Goal: Information Seeking & Learning: Learn about a topic

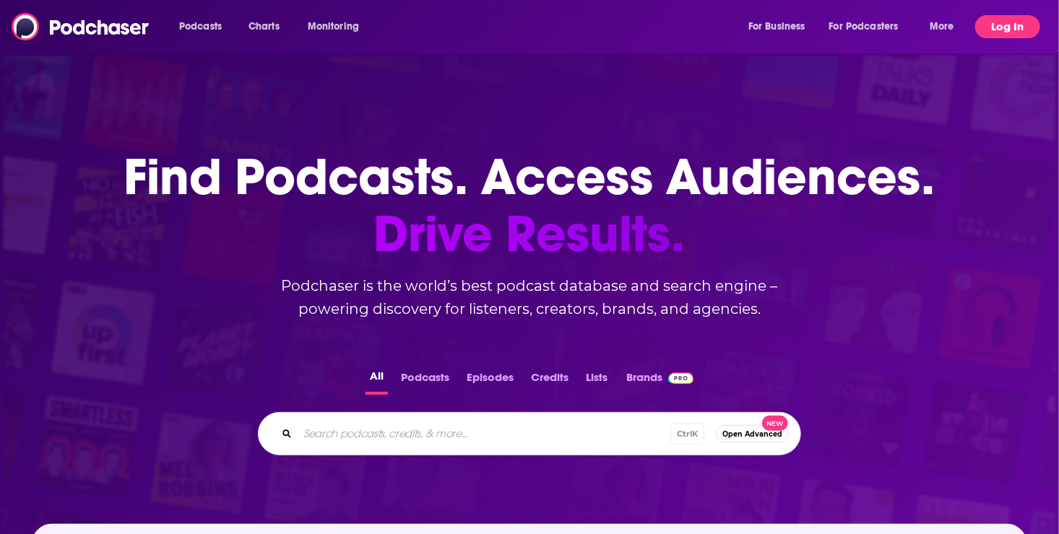
click at [1009, 26] on button "Log In" at bounding box center [1007, 26] width 65 height 23
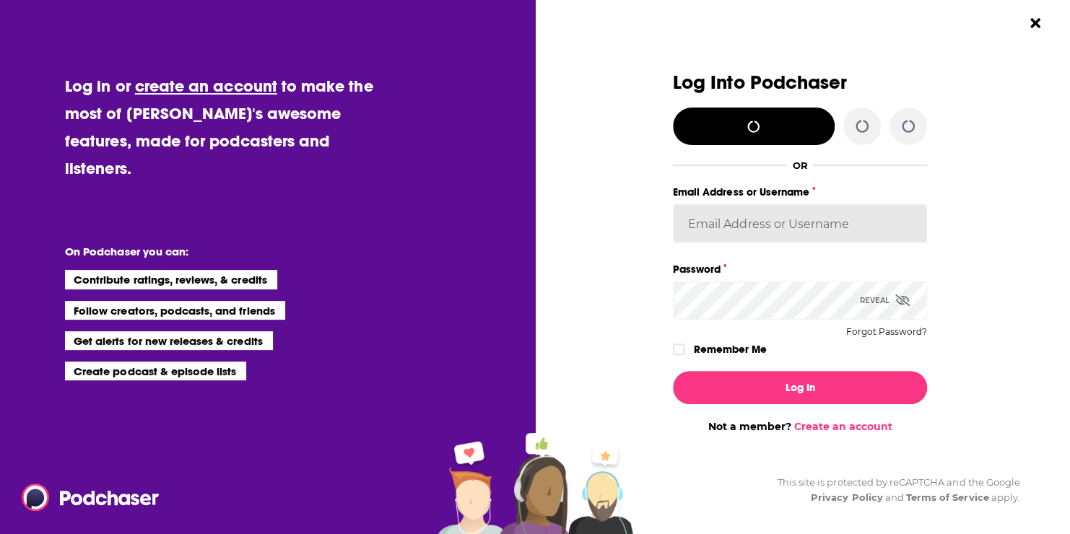
type input "roneledotsonRAD"
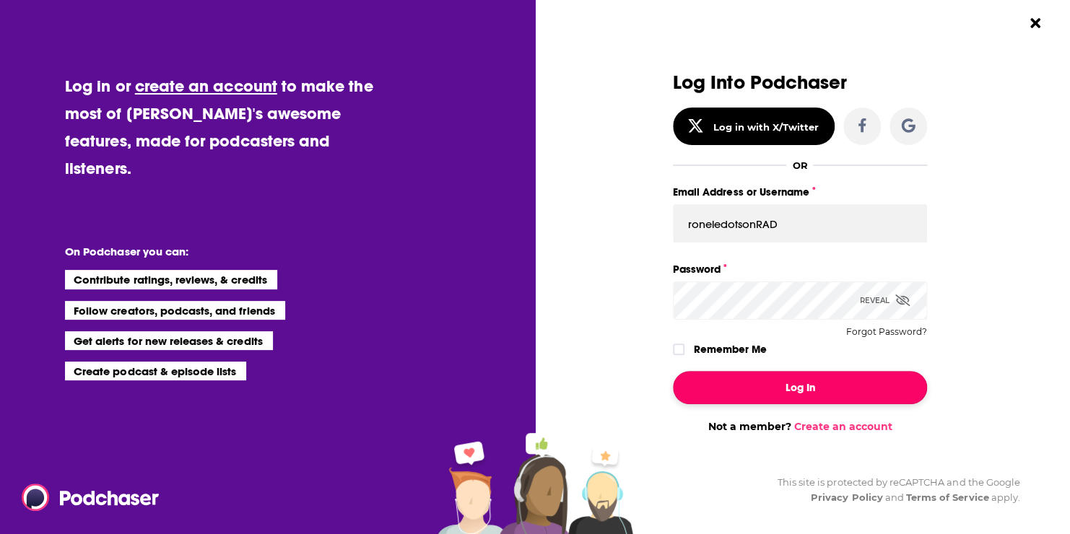
click at [793, 385] on button "Log In" at bounding box center [800, 387] width 254 height 33
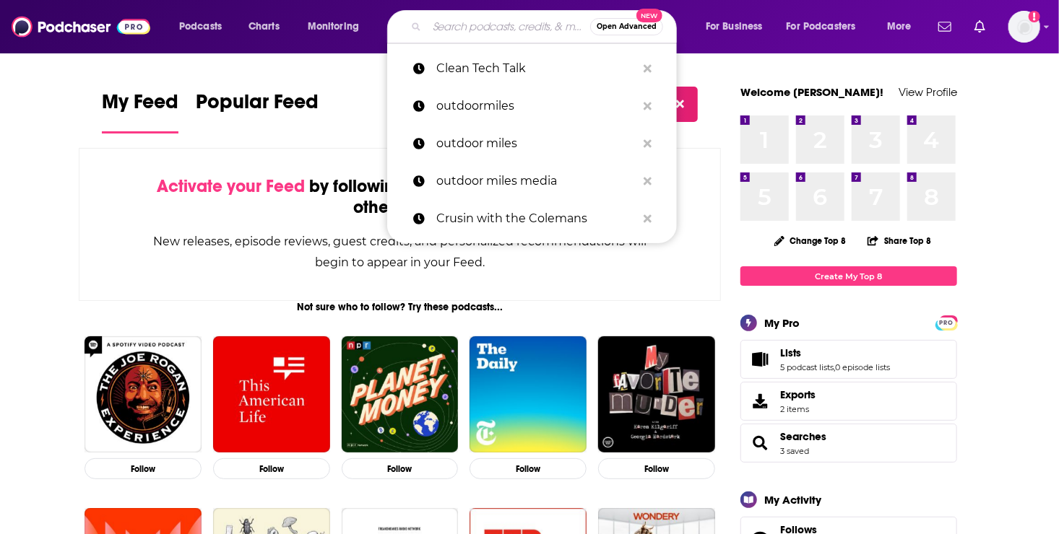
click at [465, 23] on input "Search podcasts, credits, & more..." at bounding box center [508, 26] width 163 height 23
click at [474, 67] on p "Clean Tech Talk" at bounding box center [536, 69] width 200 height 38
type input "Clean Tech Talk"
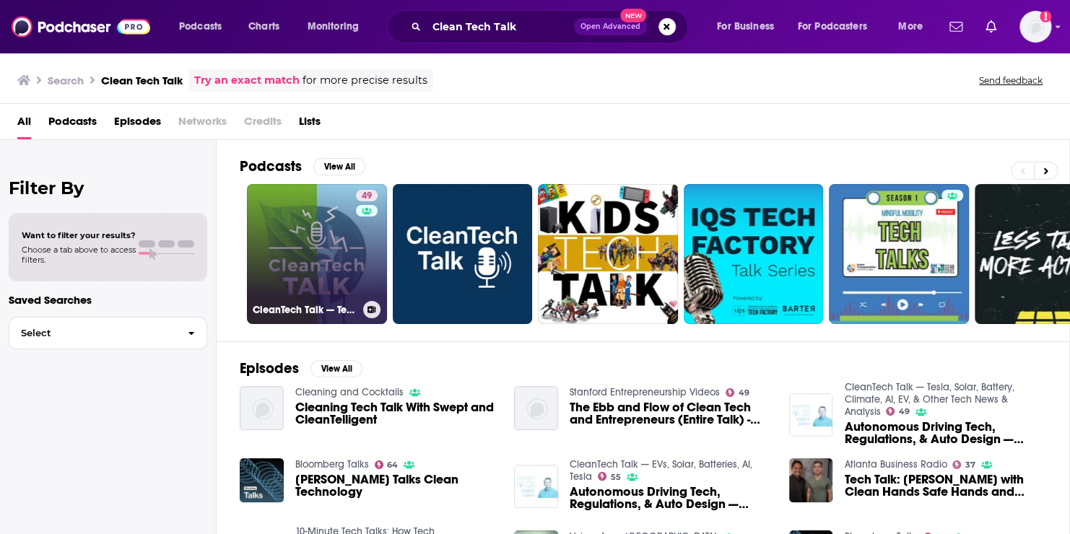
click at [298, 251] on link "49 CleanTech Talk — Tesla, Solar, Battery, Climate, AI, EV, & Other Tech News &…" at bounding box center [317, 254] width 140 height 140
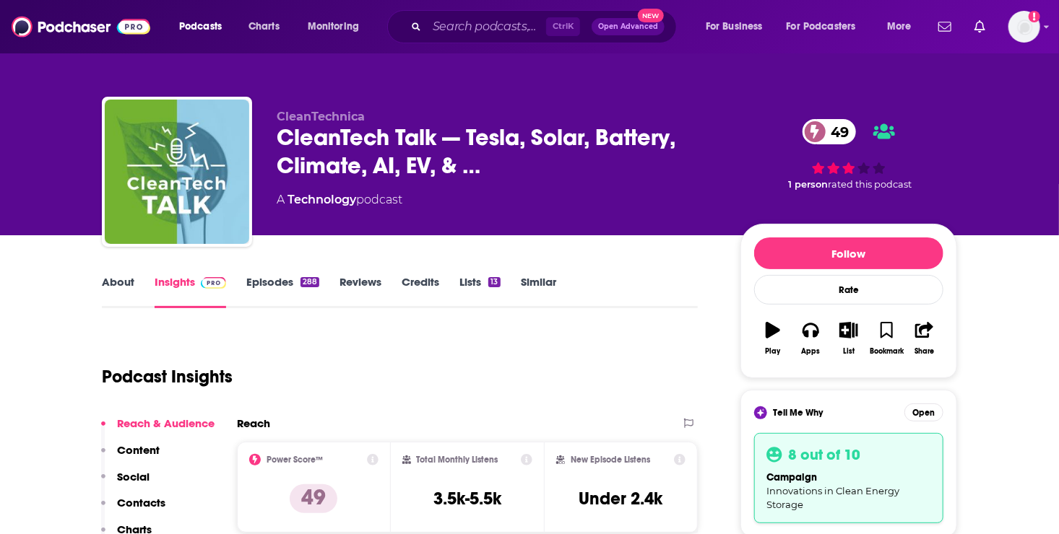
click at [287, 279] on link "Episodes 288" at bounding box center [282, 291] width 73 height 33
